Goal: Submit feedback/report problem: Submit feedback/report problem

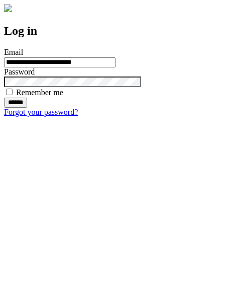
click at [27, 108] on input "******" at bounding box center [15, 103] width 23 height 10
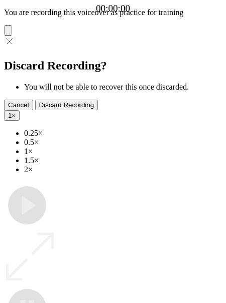
type input "**********"
